Goal: Use online tool/utility: Utilize a website feature to perform a specific function

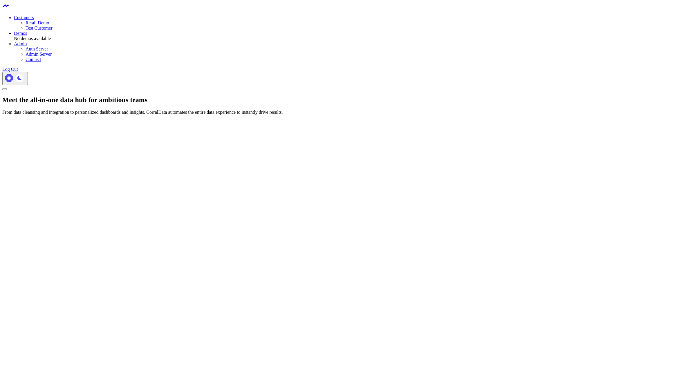
click at [405, 115] on p "From data cleansing and integration to personalized dashboards and insights, Co…" at bounding box center [337, 112] width 670 height 5
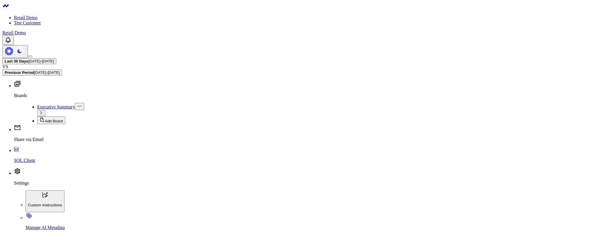
drag, startPoint x: 309, startPoint y: 129, endPoint x: 353, endPoint y: 155, distance: 51.4
